Goal: Navigation & Orientation: Understand site structure

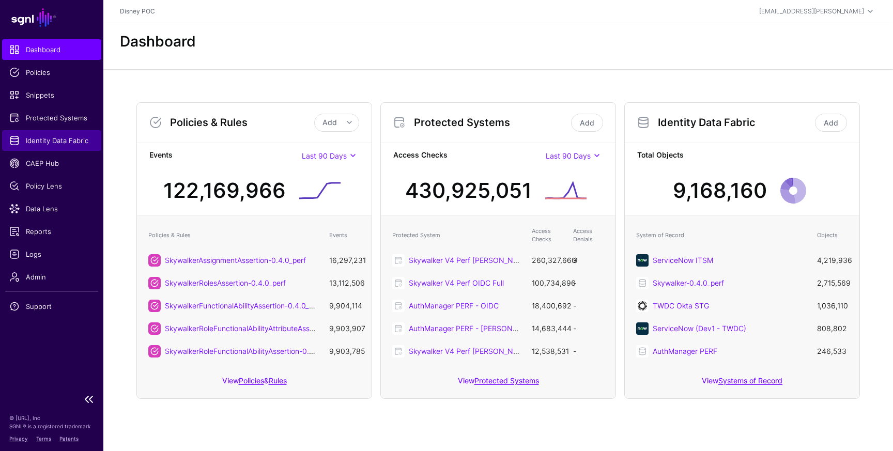
click at [39, 142] on span "Identity Data Fabric" at bounding box center [51, 140] width 85 height 10
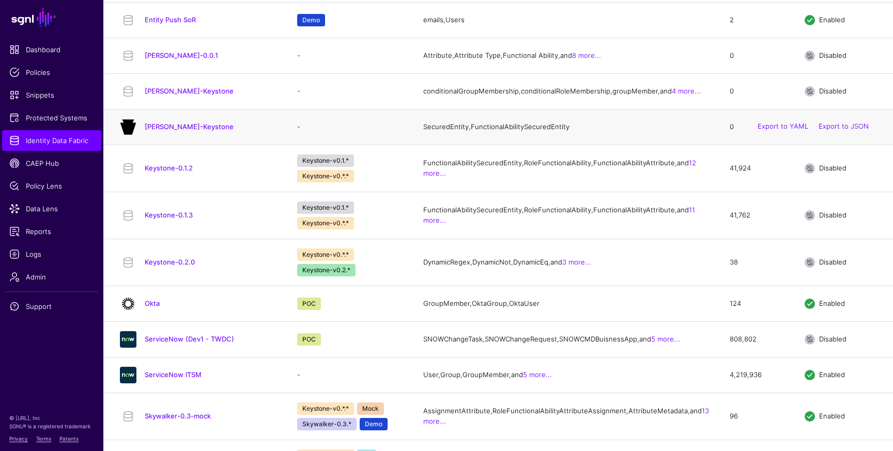
scroll to position [455, 0]
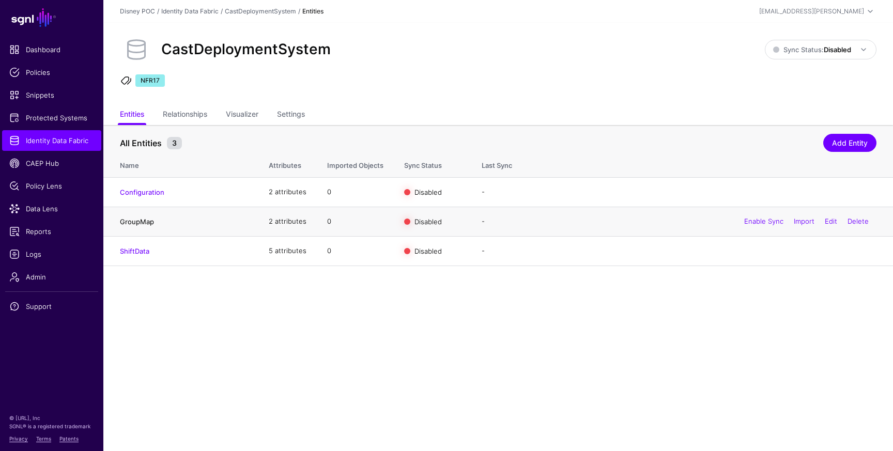
click at [143, 220] on link "GroupMap" at bounding box center [137, 222] width 34 height 8
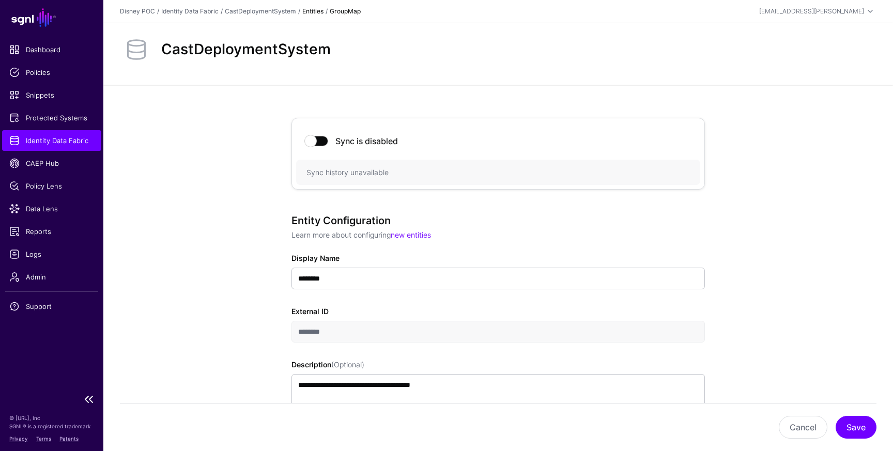
click at [40, 141] on span "Identity Data Fabric" at bounding box center [51, 140] width 85 height 10
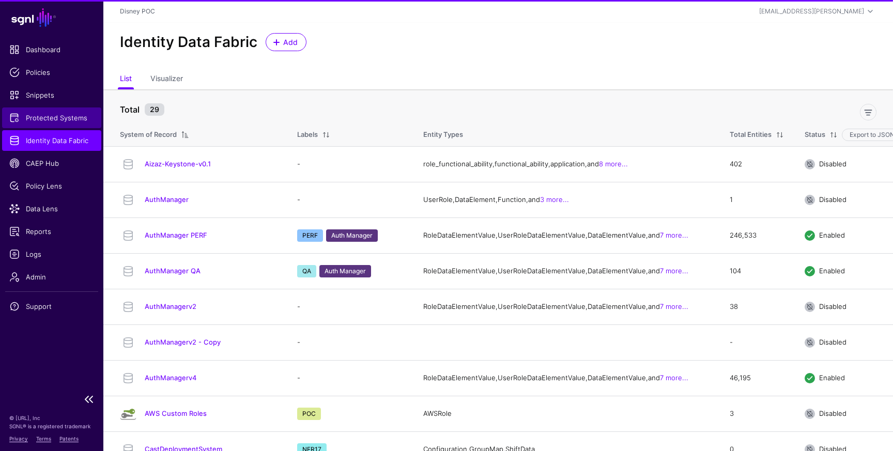
click at [51, 121] on span "Protected Systems" at bounding box center [51, 118] width 85 height 10
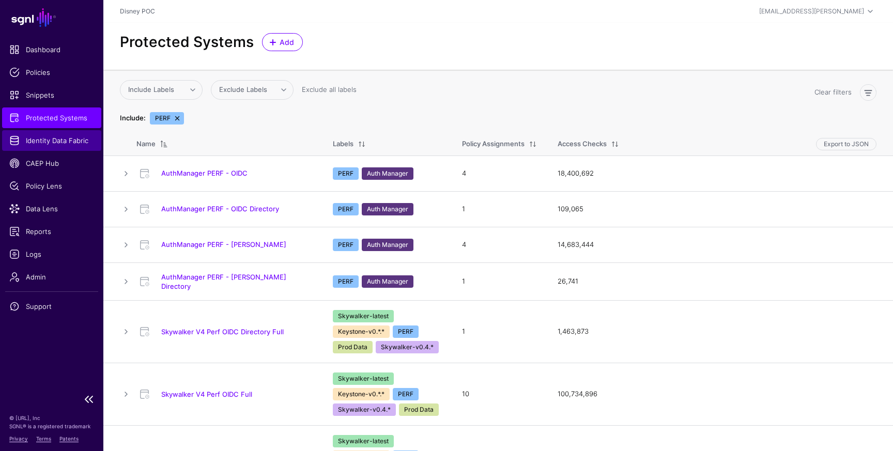
click at [62, 140] on span "Identity Data Fabric" at bounding box center [51, 140] width 85 height 10
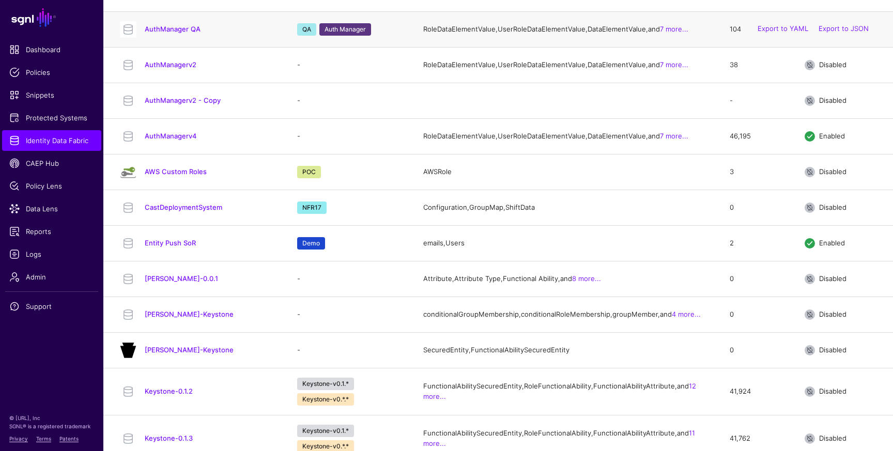
scroll to position [257, 0]
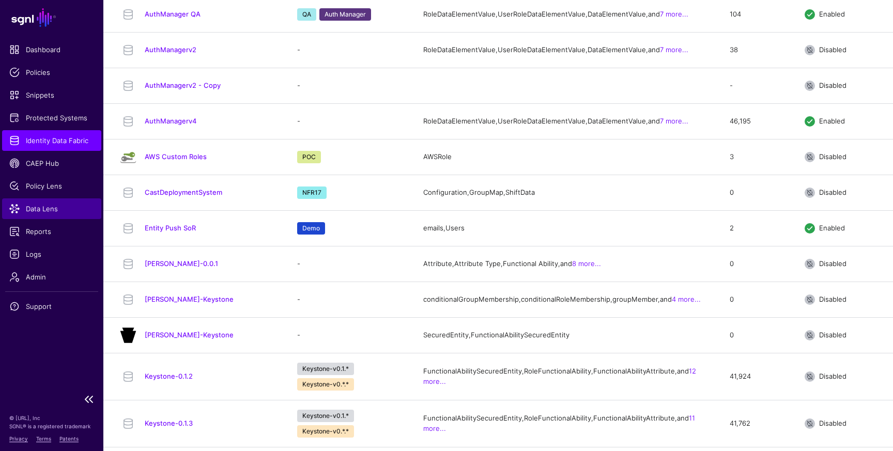
click at [36, 210] on span "Data Lens" at bounding box center [51, 209] width 85 height 10
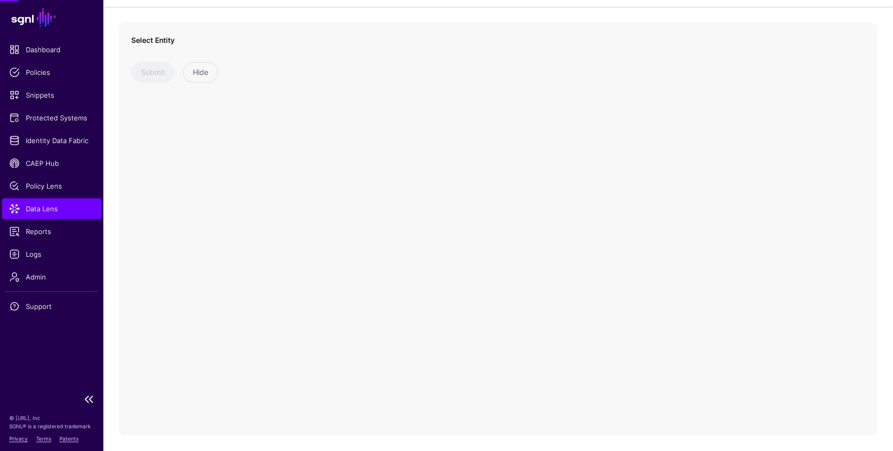
scroll to position [62, 0]
click at [224, 61] on span at bounding box center [221, 61] width 167 height 12
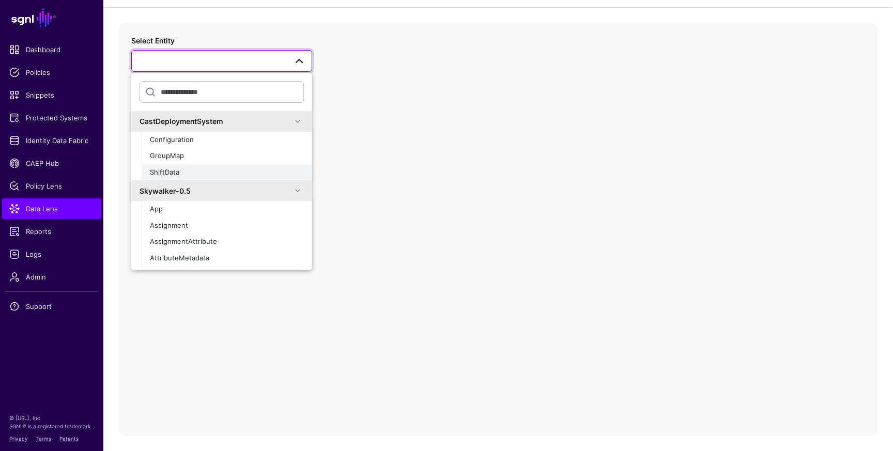
click at [173, 166] on button "ShiftData" at bounding box center [227, 172] width 171 height 17
